Goal: Find specific page/section: Find specific page/section

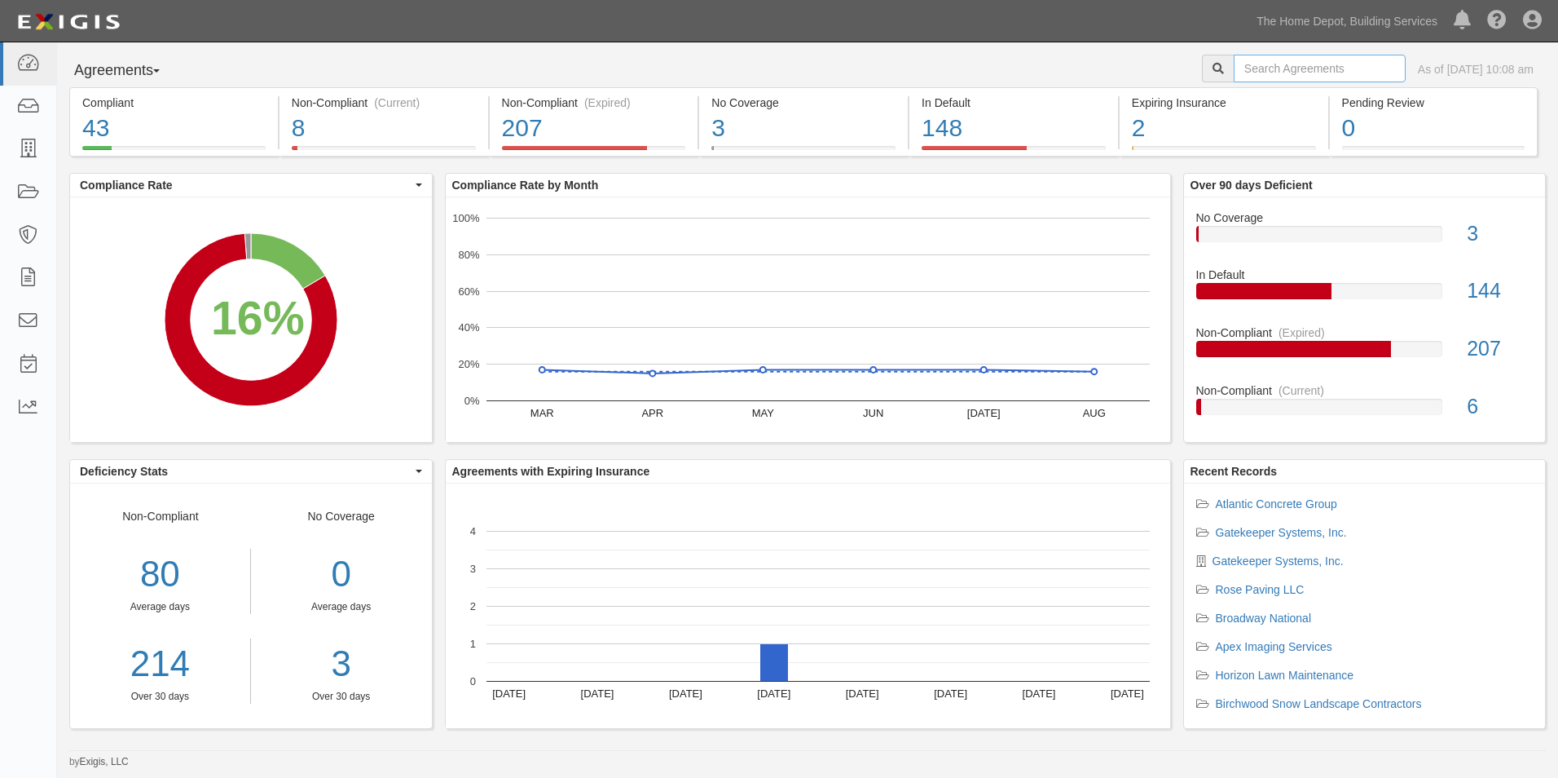
click at [1272, 66] on input "text" at bounding box center [1320, 69] width 172 height 28
type input "RAS"
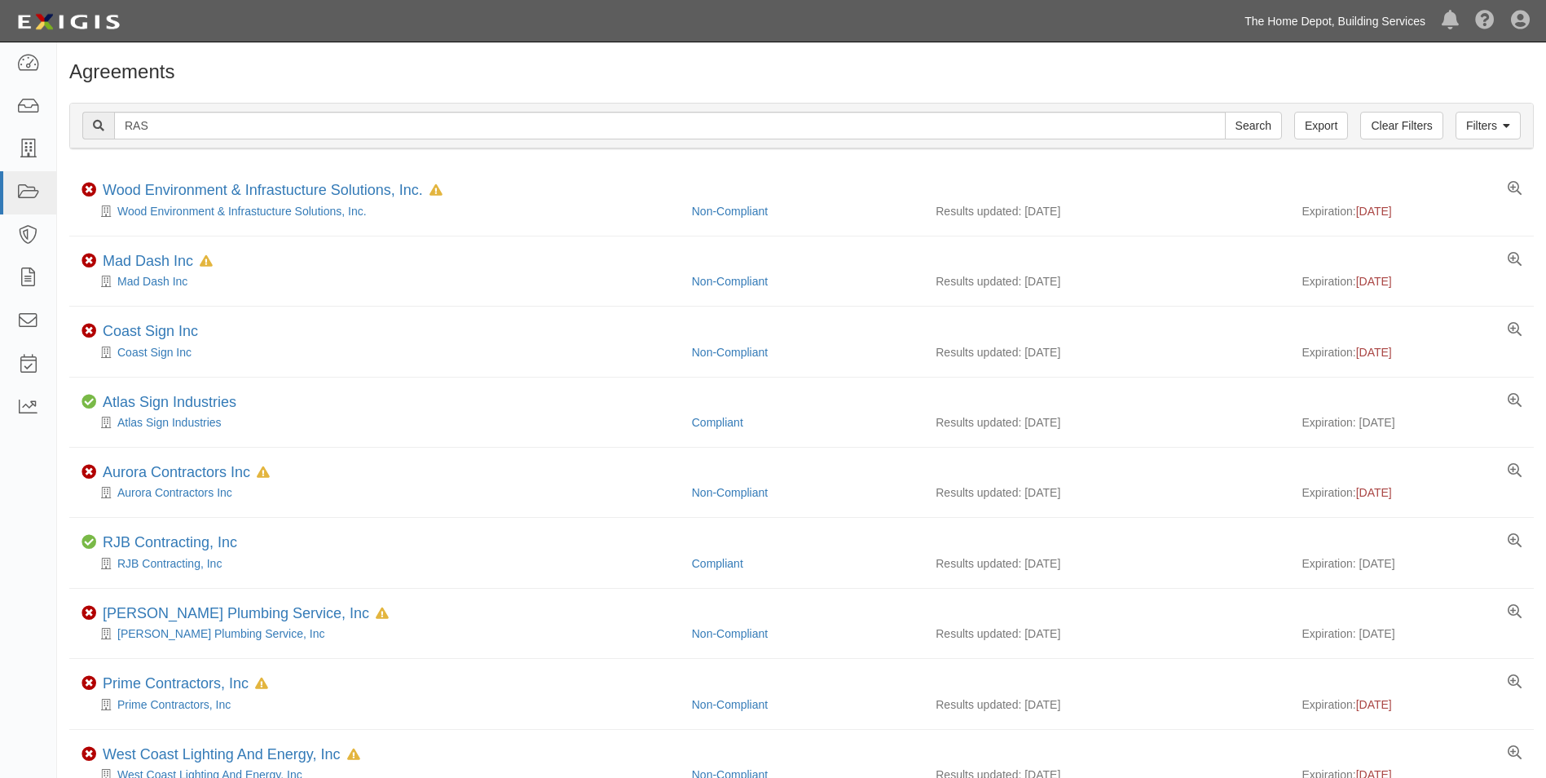
click at [1355, 27] on link "The Home Depot, Building Services" at bounding box center [1334, 21] width 197 height 33
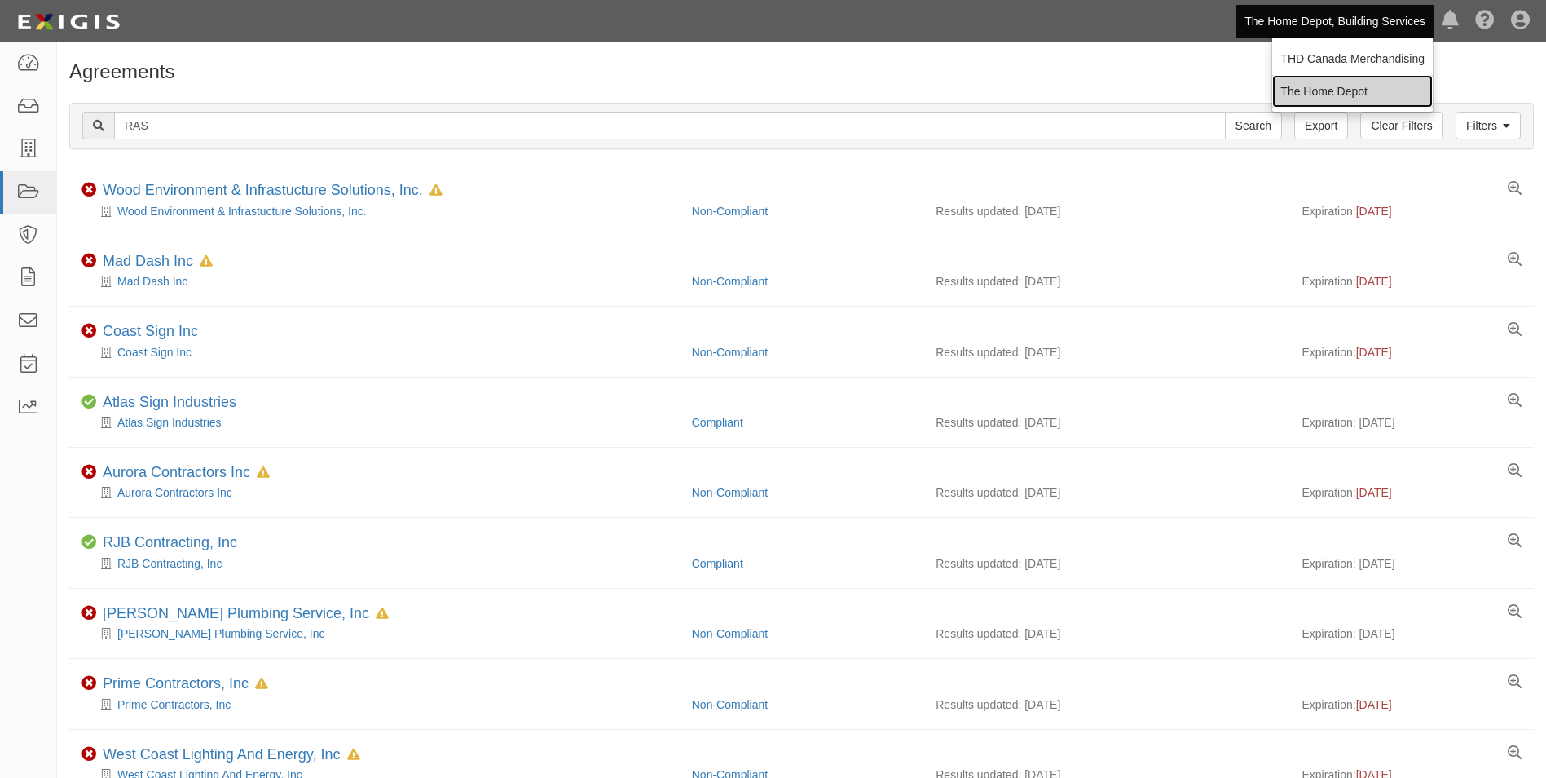
click at [1336, 87] on link "The Home Depot" at bounding box center [1352, 91] width 161 height 33
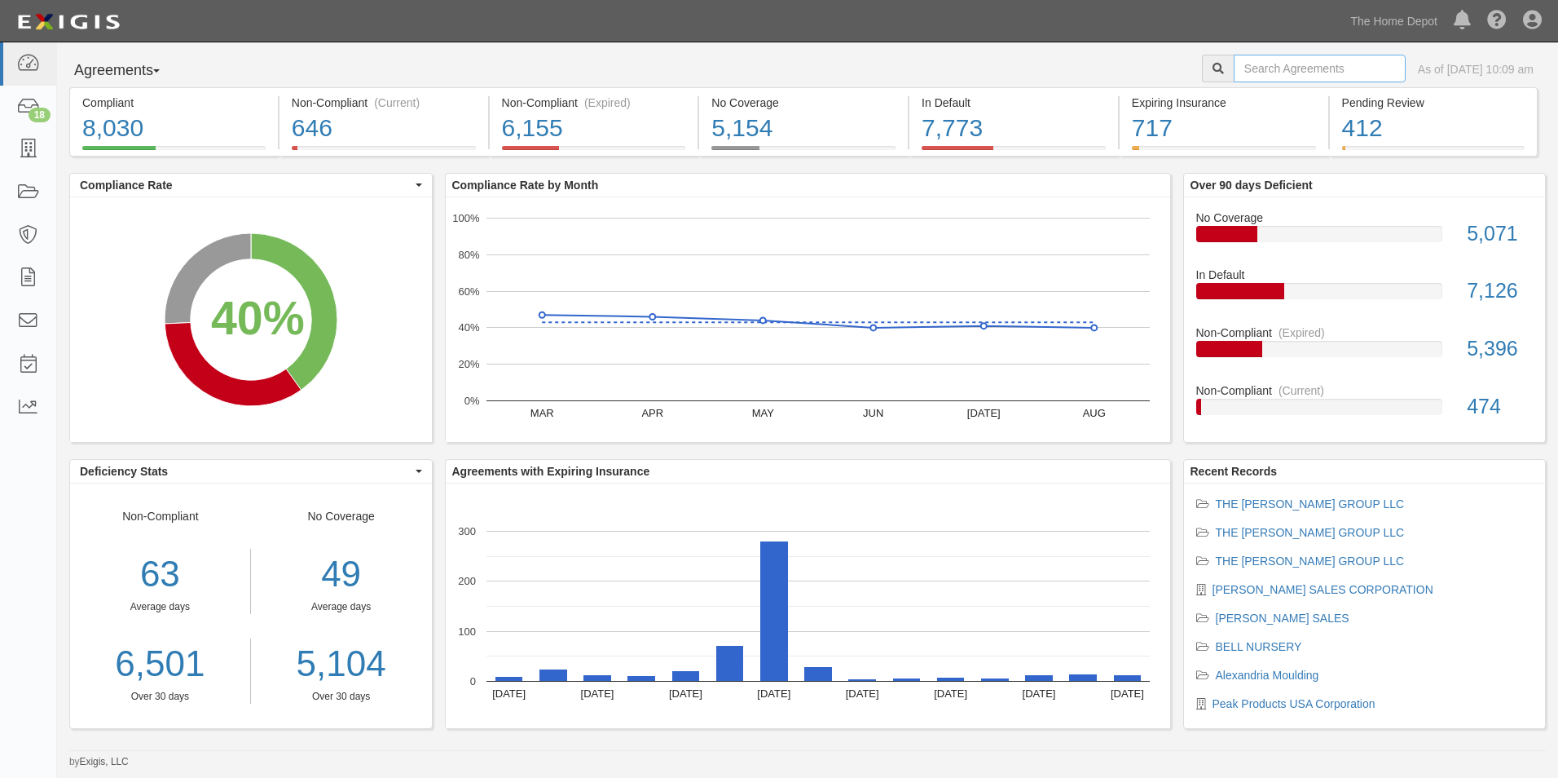
click at [1256, 72] on input "text" at bounding box center [1320, 69] width 172 height 28
type input "RAS"
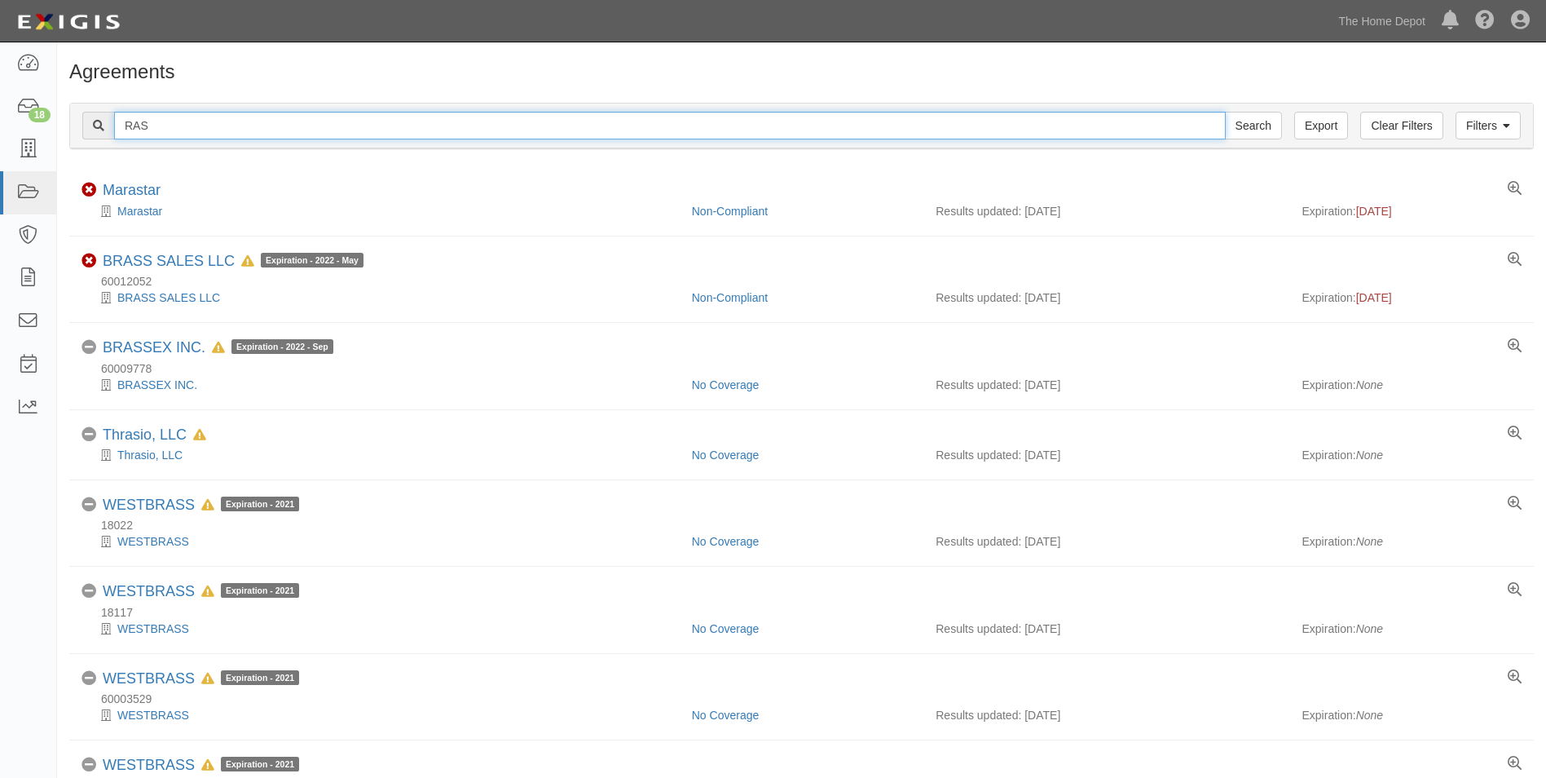
click at [481, 121] on input "RAS" at bounding box center [670, 126] width 1112 height 28
type input "RAS LOGISTICS"
click at [1225, 112] on input "Search" at bounding box center [1253, 126] width 57 height 28
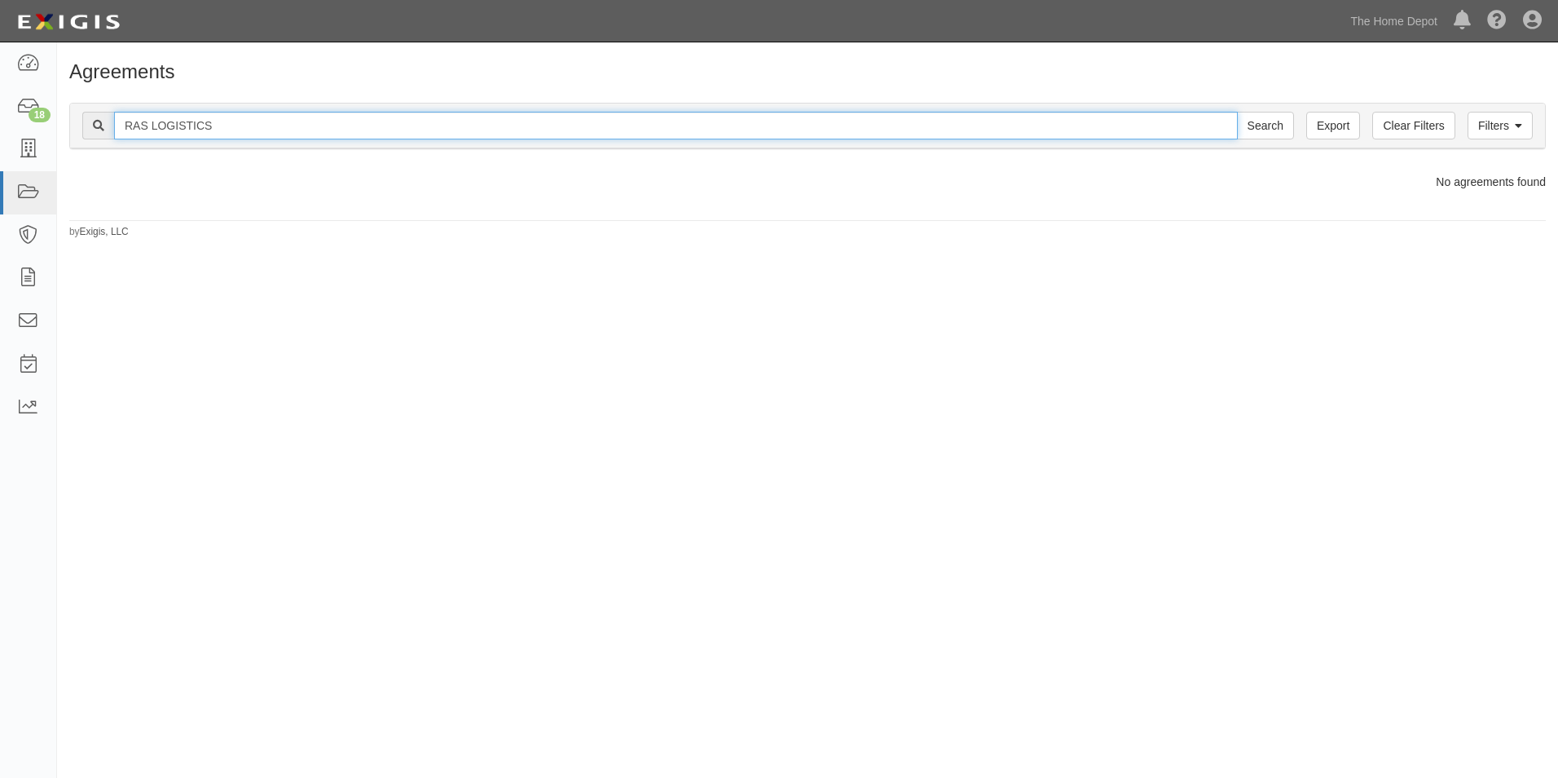
drag, startPoint x: 216, startPoint y: 128, endPoint x: 124, endPoint y: 126, distance: 92.1
click at [124, 126] on input "RAS LOGISTICS" at bounding box center [676, 126] width 1124 height 28
click at [278, 134] on input "RAS LOGISTICS" at bounding box center [676, 126] width 1124 height 28
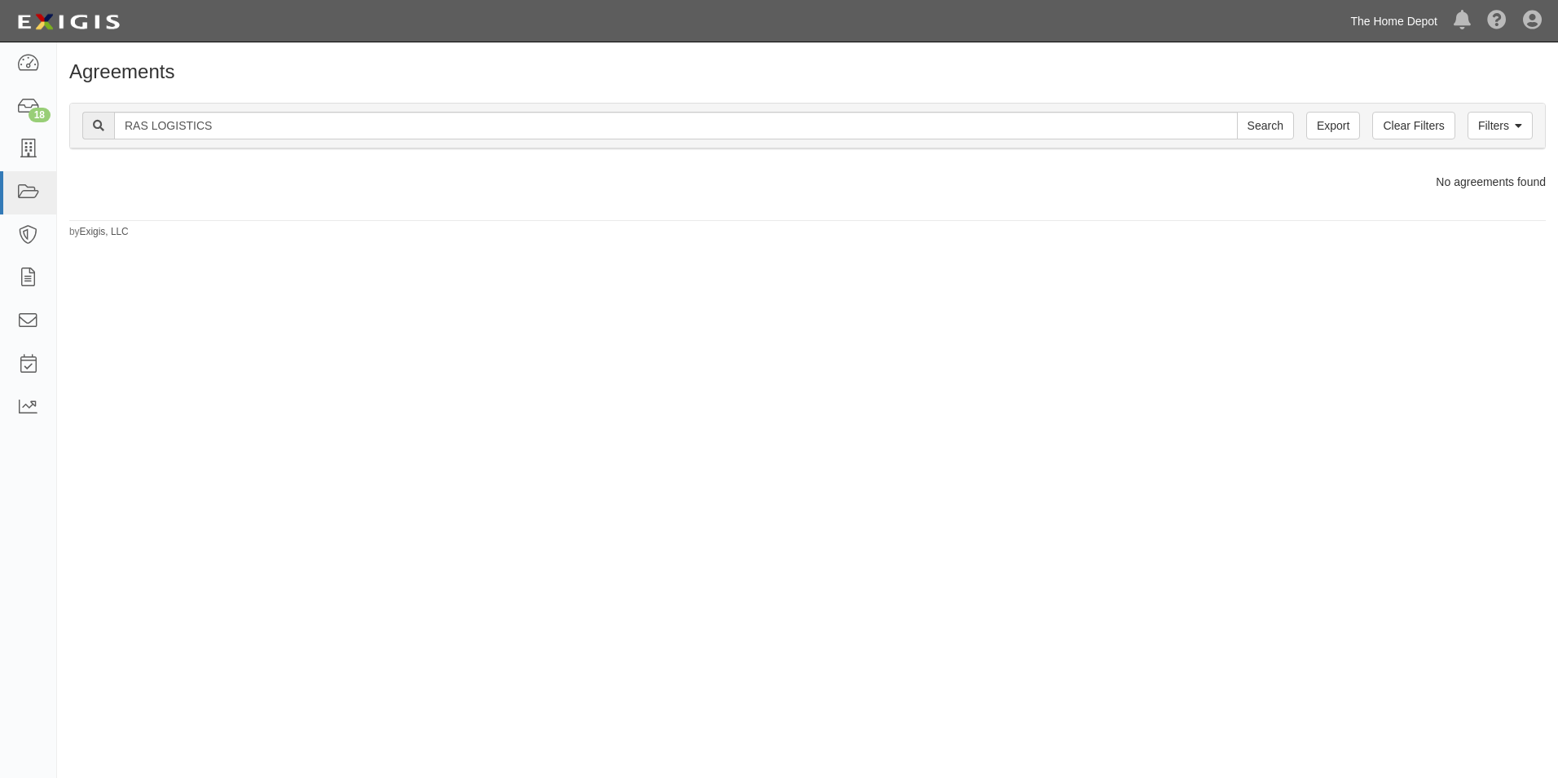
click at [1373, 28] on link "The Home Depot" at bounding box center [1394, 21] width 104 height 33
click at [1078, 195] on div "Agreements Filters Clear Filters Export RAS LOGISTICS Search Filters Compliance…" at bounding box center [807, 150] width 1501 height 178
